Goal: Information Seeking & Learning: Learn about a topic

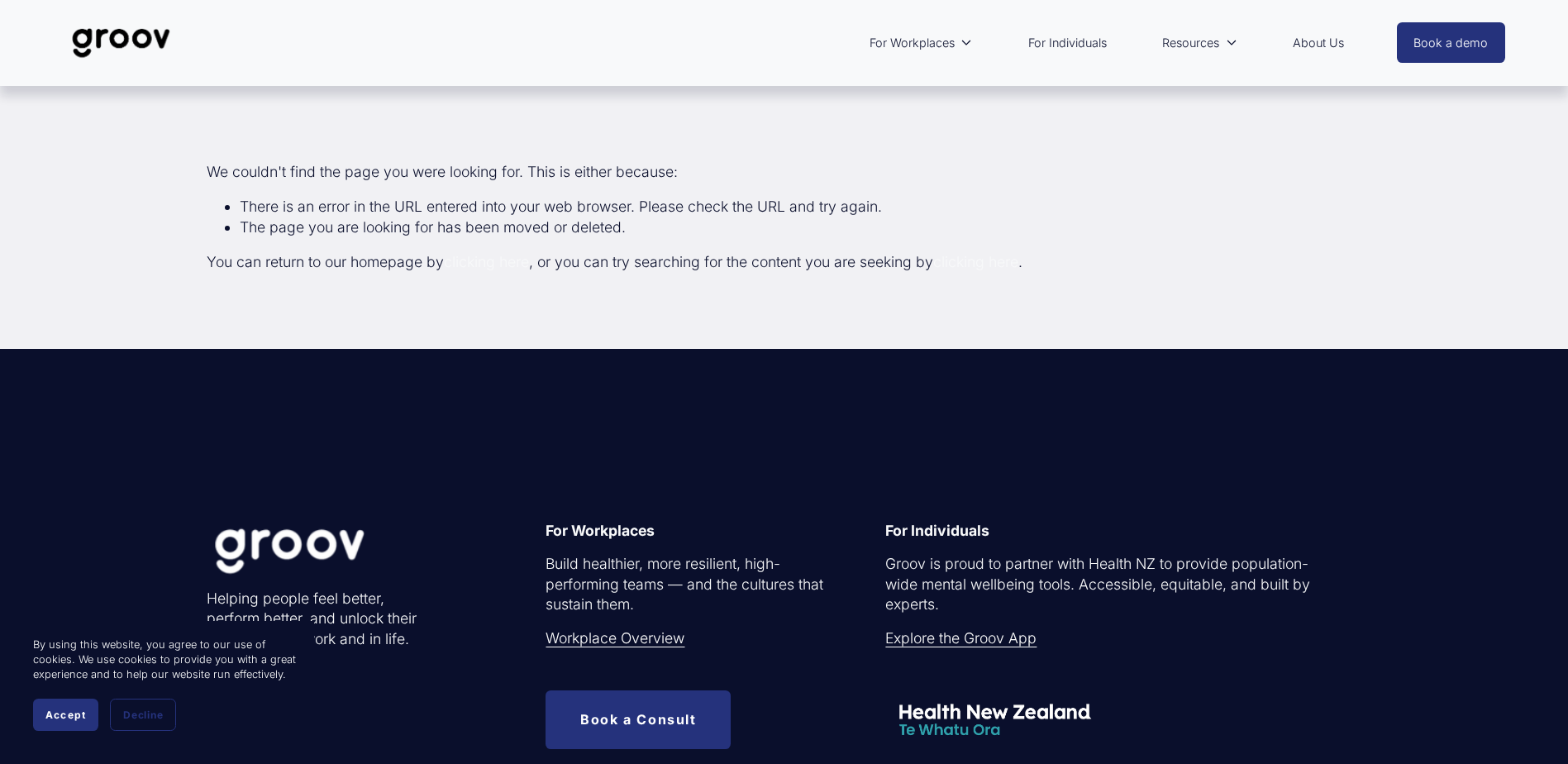
click at [136, 39] on img at bounding box center [122, 43] width 117 height 54
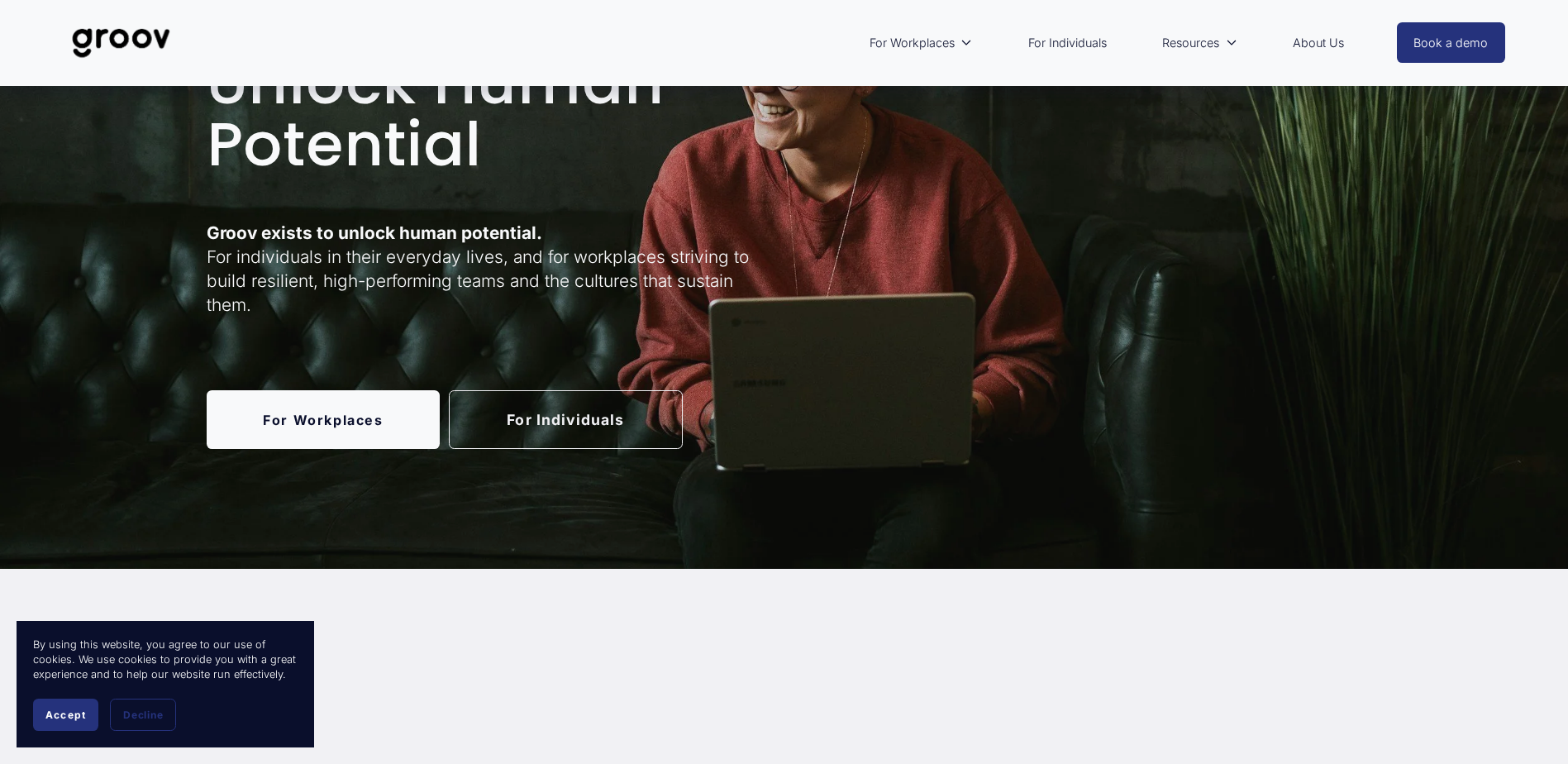
scroll to position [496, 0]
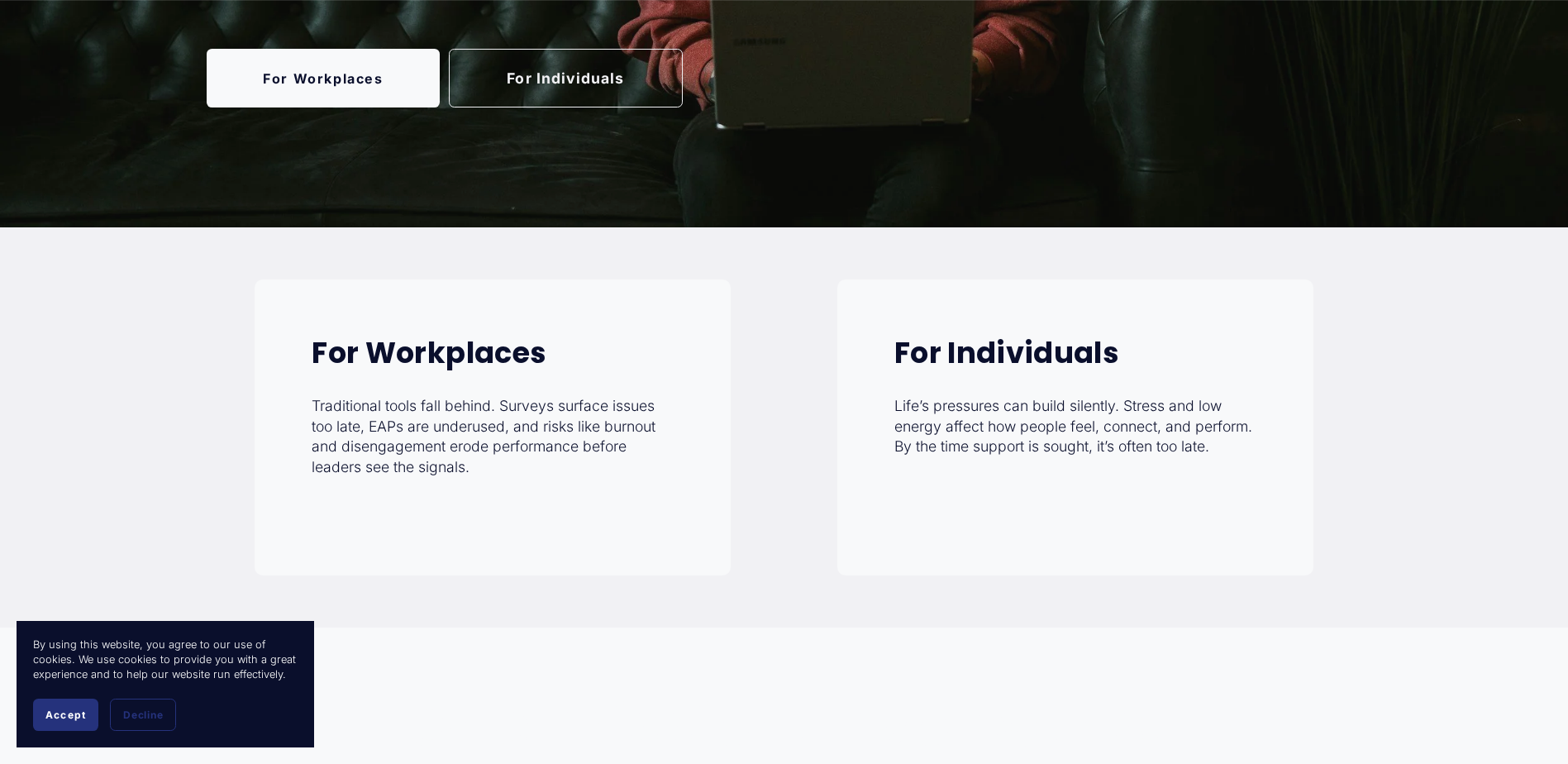
click at [597, 80] on link "For Individuals" at bounding box center [566, 77] width 234 height 58
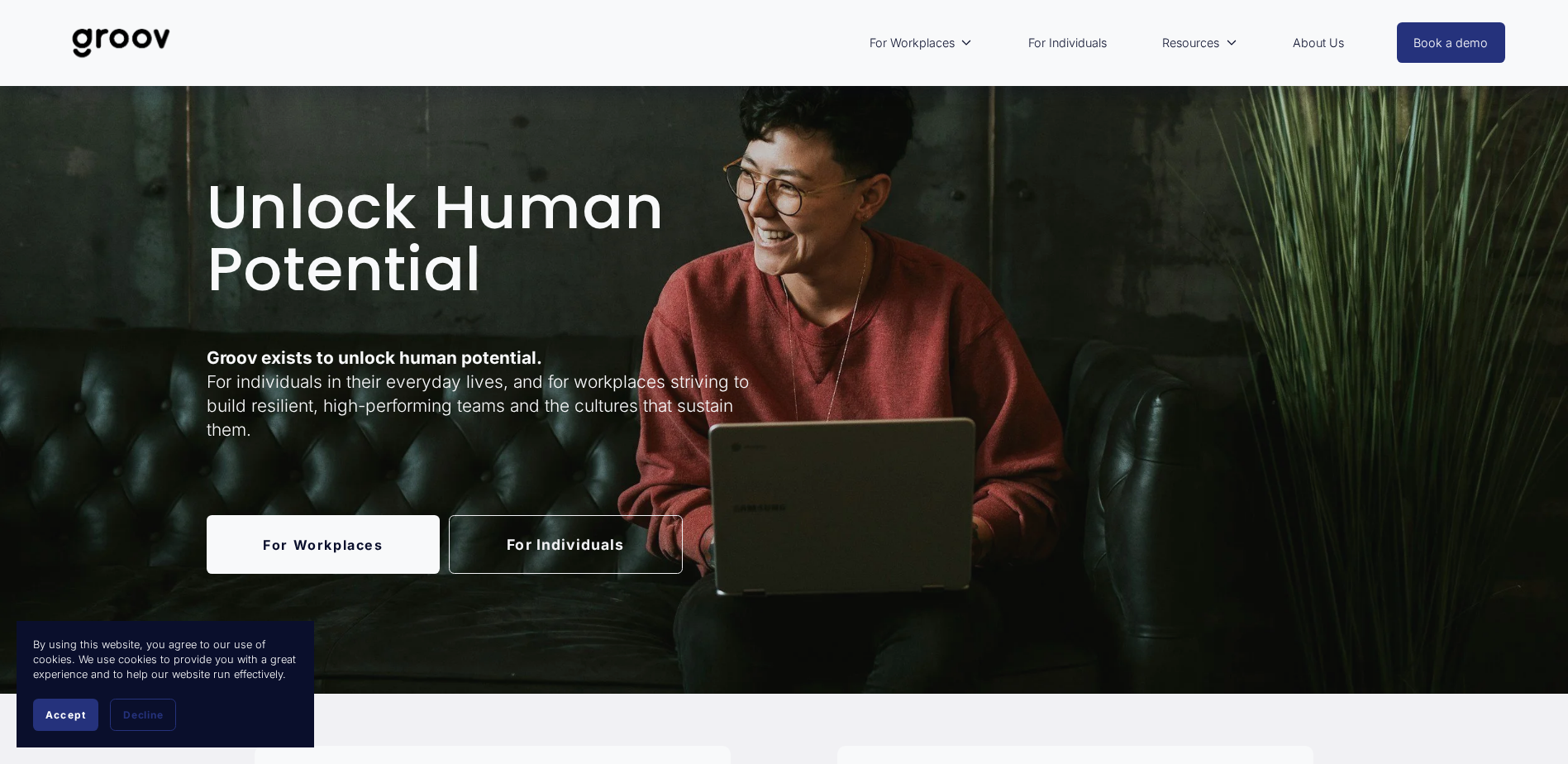
scroll to position [0, 0]
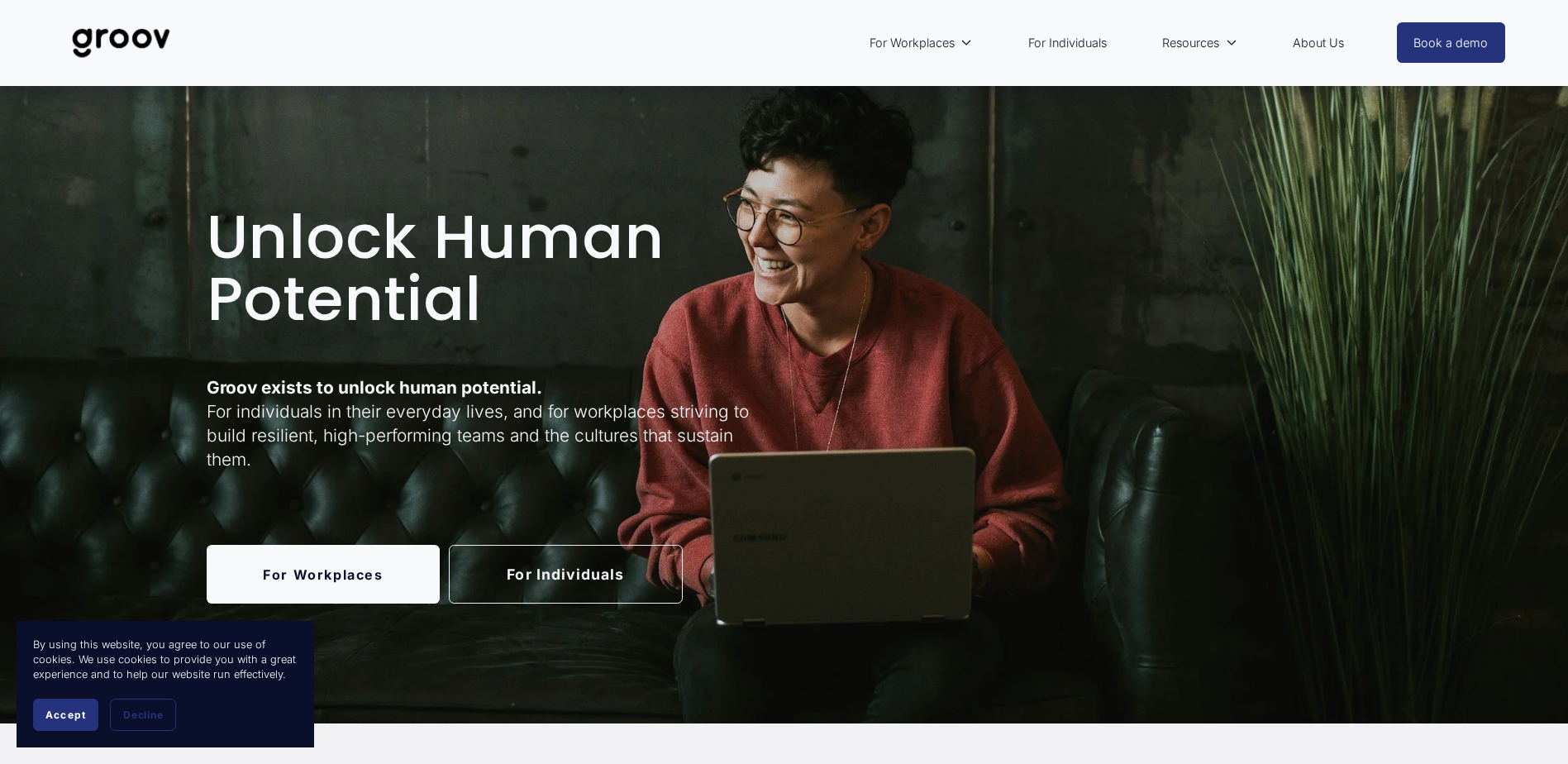
click at [555, 592] on link "For Individuals" at bounding box center [566, 574] width 234 height 58
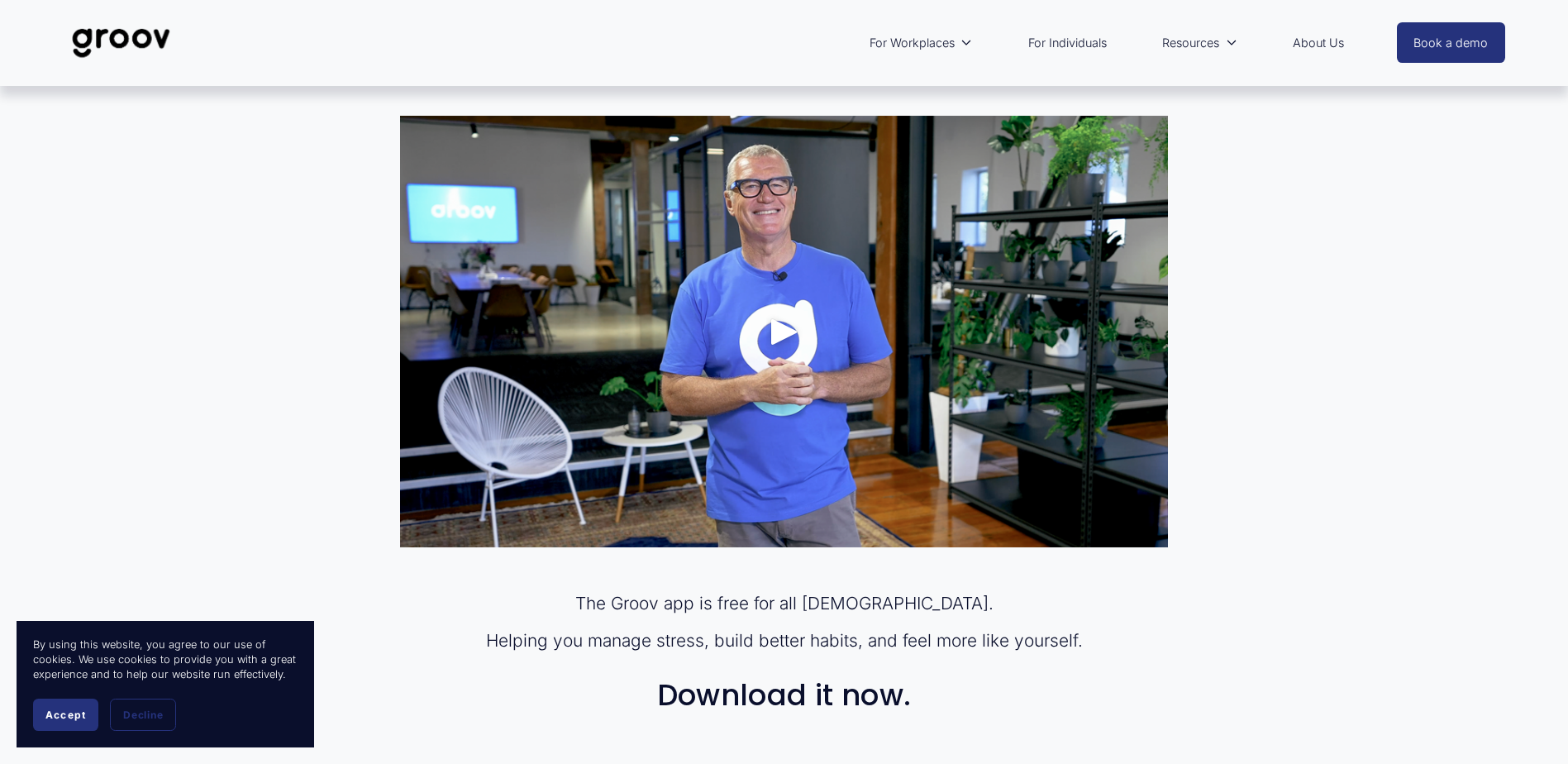
scroll to position [827, 0]
